Goal: Task Accomplishment & Management: Use online tool/utility

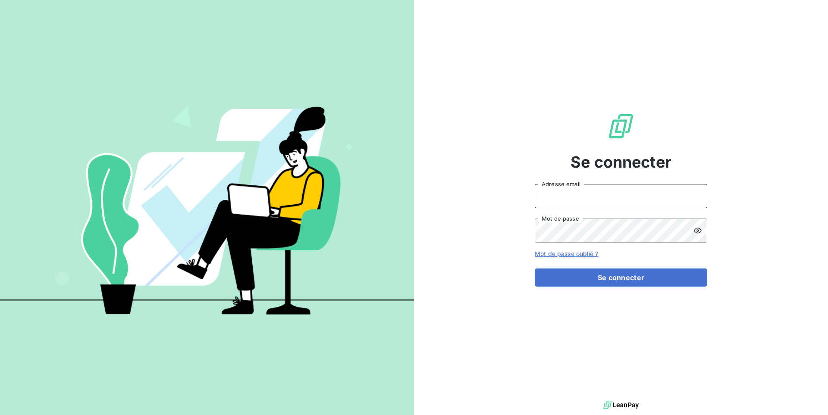
click at [544, 198] on input "Adresse email" at bounding box center [621, 196] width 173 height 24
paste input "graitecfrance"
type input "admin@graitecfrance"
click at [535, 269] on button "Se connecter" at bounding box center [621, 278] width 173 height 18
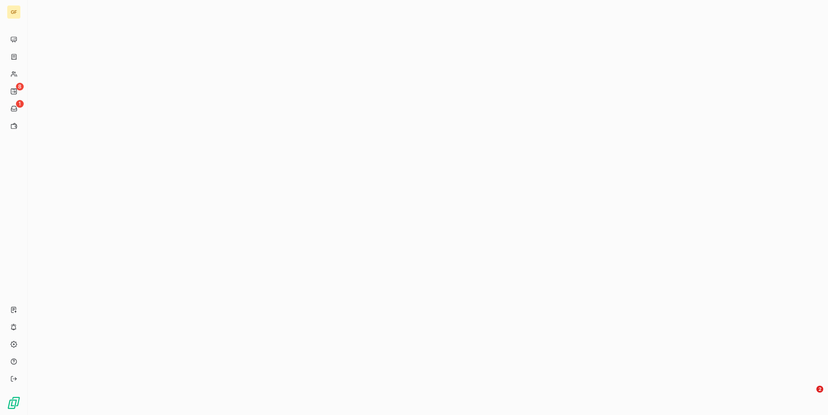
click at [522, 186] on div at bounding box center [428, 207] width 801 height 415
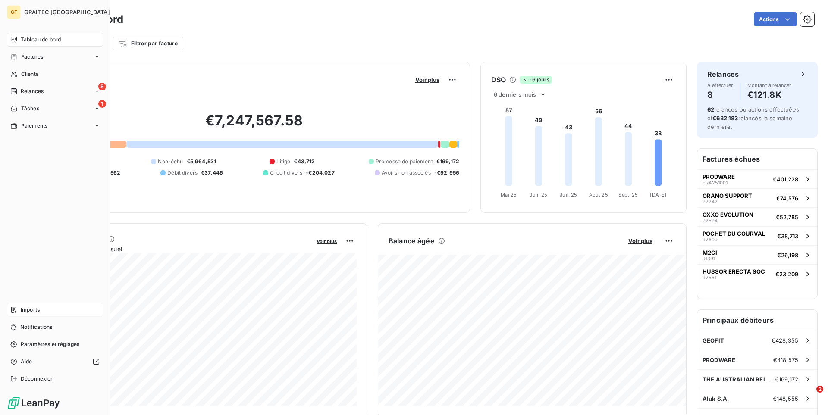
click at [33, 309] on span "Imports" at bounding box center [30, 310] width 19 height 8
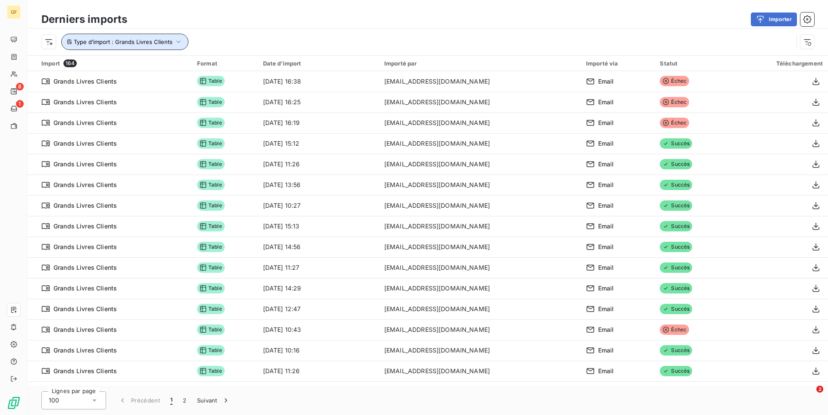
click at [167, 40] on span "Type d’import : Grands Livres Clients" at bounding box center [123, 41] width 99 height 7
click at [214, 27] on div "Derniers imports Importer" at bounding box center [428, 19] width 801 height 18
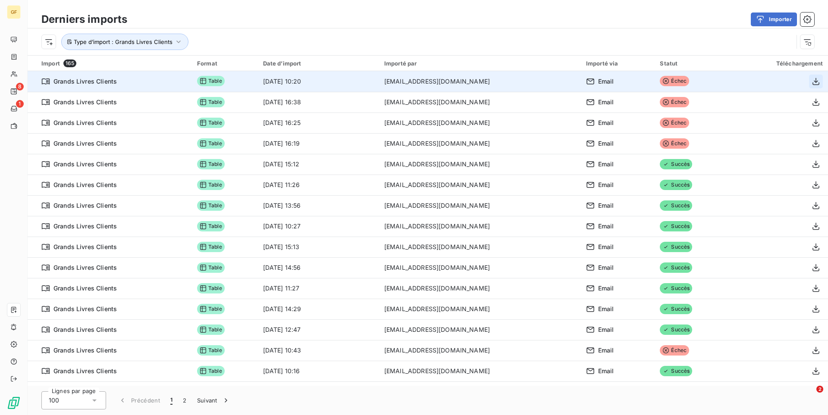
click at [815, 84] on icon "button" at bounding box center [816, 81] width 9 height 9
